Goal: Transaction & Acquisition: Purchase product/service

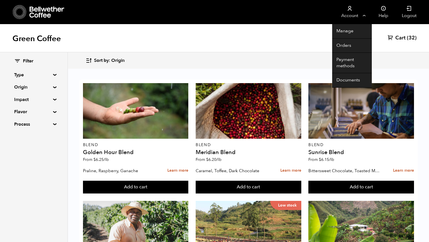
click at [355, 14] on link "Account" at bounding box center [349, 12] width 35 height 24
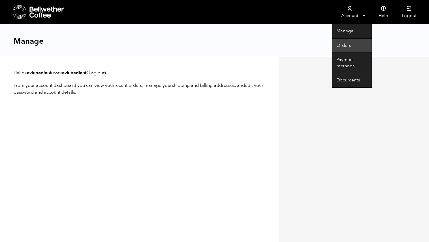
click at [341, 45] on link "Orders" at bounding box center [352, 46] width 40 height 14
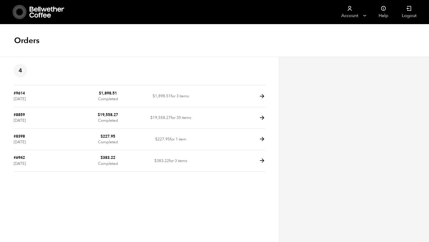
click at [38, 10] on icon at bounding box center [46, 12] width 35 height 11
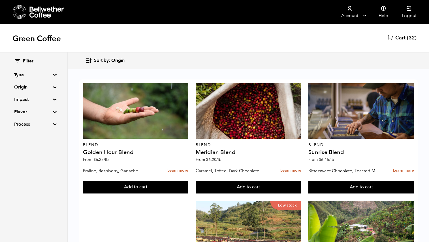
click at [105, 61] on span "Sort by: Origin" at bounding box center [109, 61] width 31 height 6
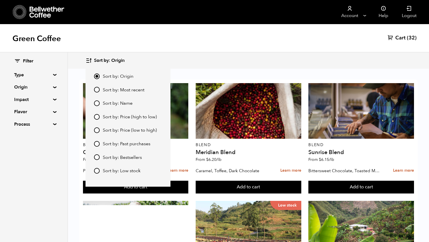
click at [96, 130] on input "Sort by: Price (low to high)" at bounding box center [97, 130] width 6 height 6
radio input "true"
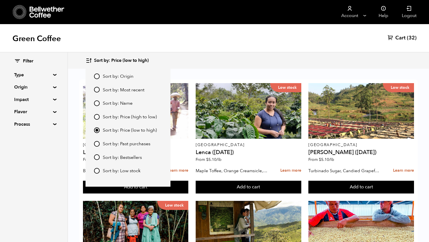
click at [215, 48] on div "Green Coffee Cart (32)" at bounding box center [214, 38] width 429 height 28
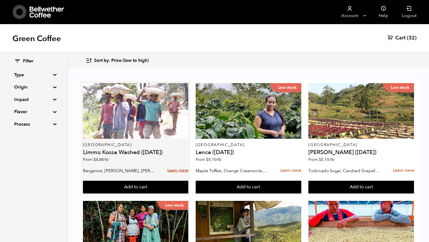
click at [172, 170] on link "Learn more" at bounding box center [177, 170] width 21 height 12
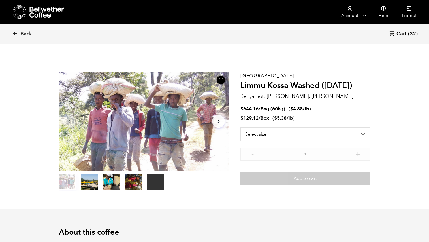
scroll to position [246, 302]
click at [15, 33] on icon at bounding box center [14, 33] width 5 height 5
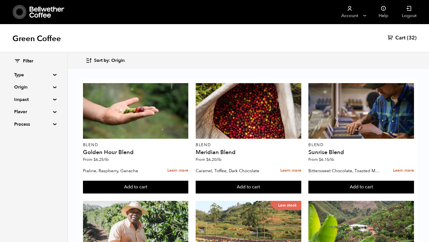
click at [91, 59] on icon "button" at bounding box center [89, 60] width 7 height 7
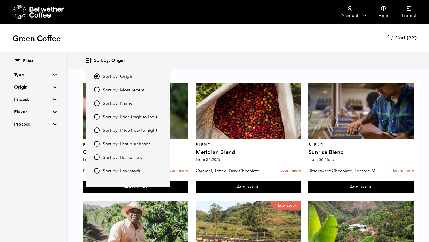
click at [96, 130] on input "Sort by: Price (low to high)" at bounding box center [97, 130] width 6 height 6
radio input "true"
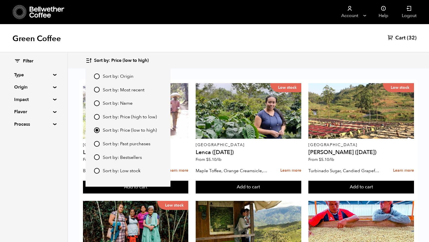
click at [205, 58] on div "Sort by: Price (low to high) Sort by: Origin Sort by: Most recent Sort by: Name…" at bounding box center [249, 60] width 326 height 13
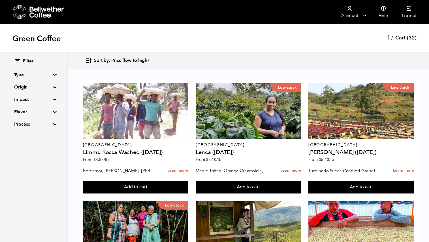
click at [52, 87] on summary "Origin" at bounding box center [33, 87] width 39 height 7
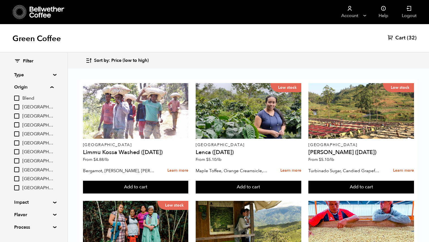
click at [16, 109] on input "[GEOGRAPHIC_DATA]" at bounding box center [16, 106] width 5 height 5
checkbox input "true"
